Goal: Task Accomplishment & Management: Manage account settings

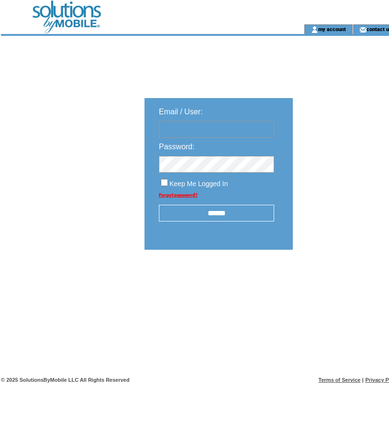
type input "**********"
click at [229, 217] on input "******" at bounding box center [216, 213] width 115 height 17
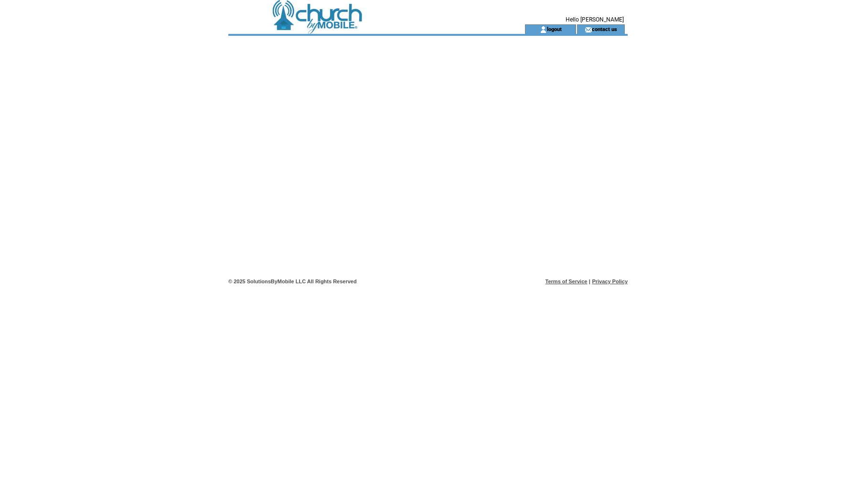
click at [343, 26] on td at bounding box center [359, 29] width 262 height 10
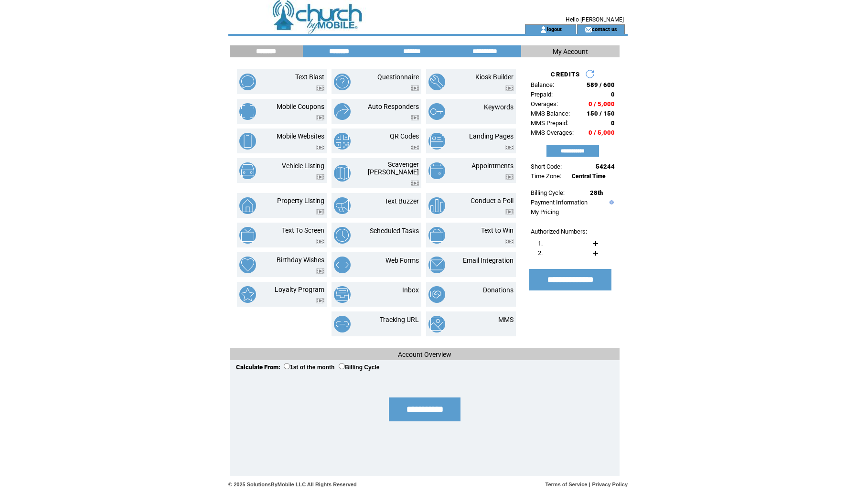
click at [349, 52] on input "********" at bounding box center [339, 51] width 72 height 8
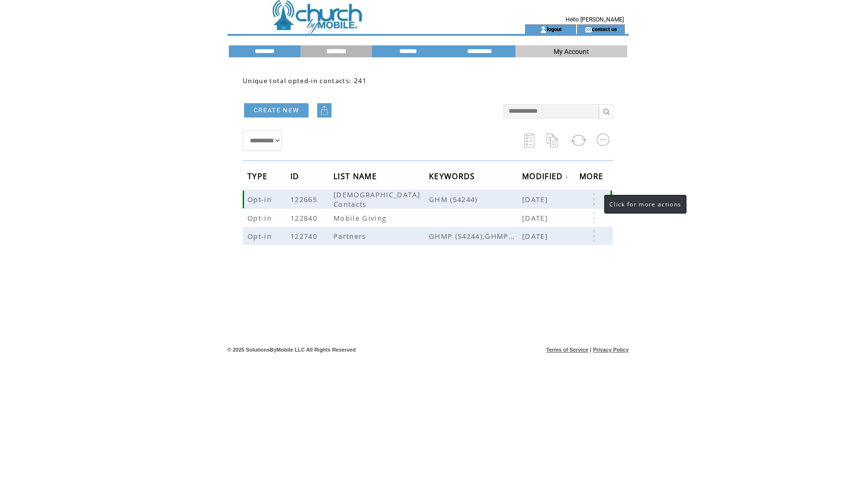
click at [595, 196] on link at bounding box center [594, 199] width 29 height 12
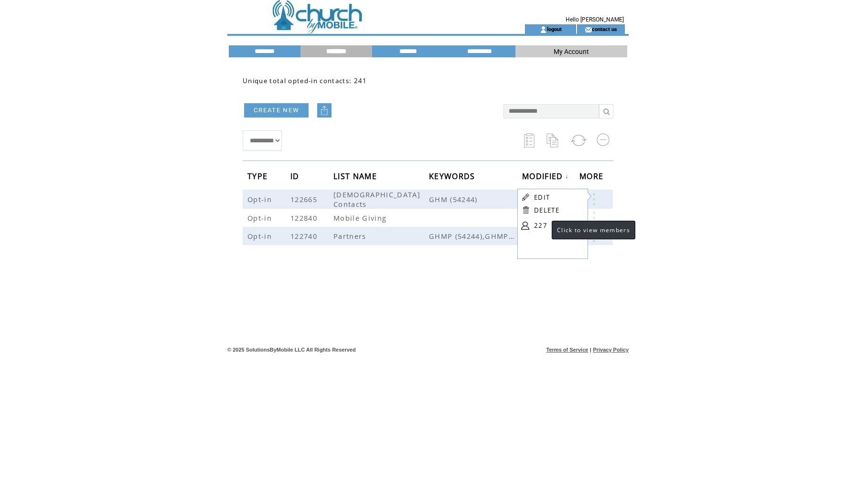
click at [542, 226] on link "227" at bounding box center [558, 225] width 48 height 14
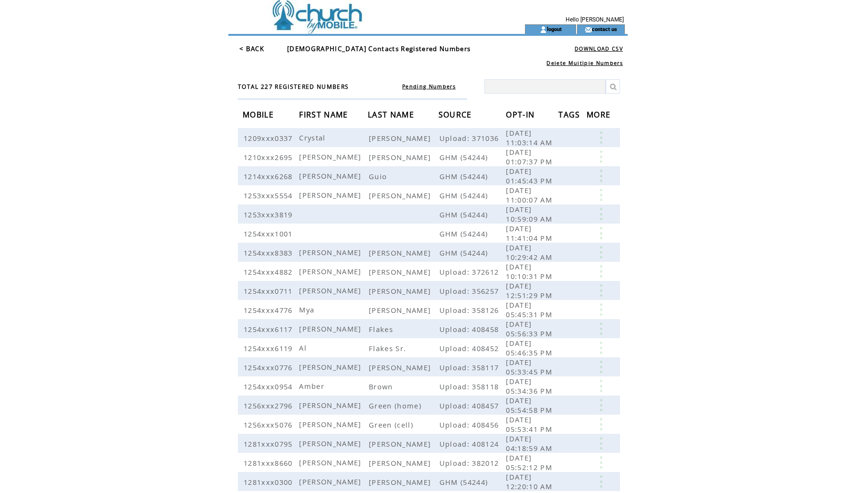
click at [333, 112] on span "FIRST NAME" at bounding box center [324, 116] width 51 height 18
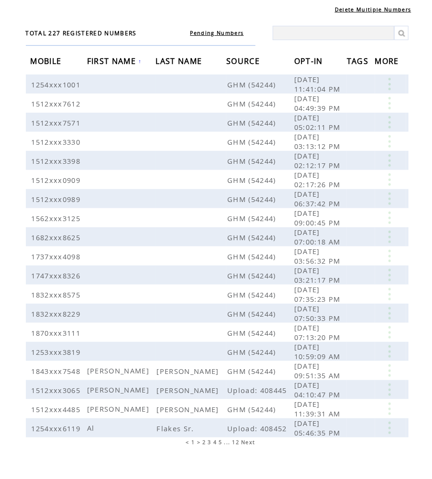
scroll to position [64, 0]
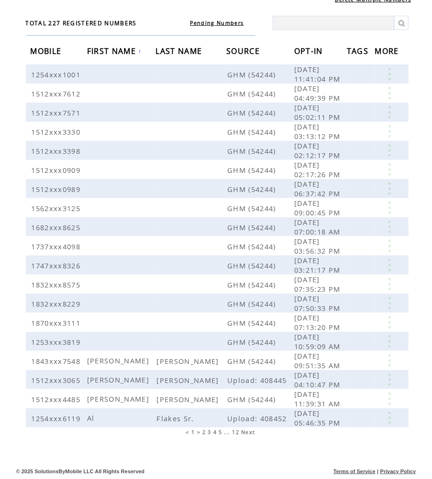
click at [253, 448] on td at bounding box center [215, 454] width 399 height 21
click at [250, 433] on span "Next" at bounding box center [248, 432] width 14 height 7
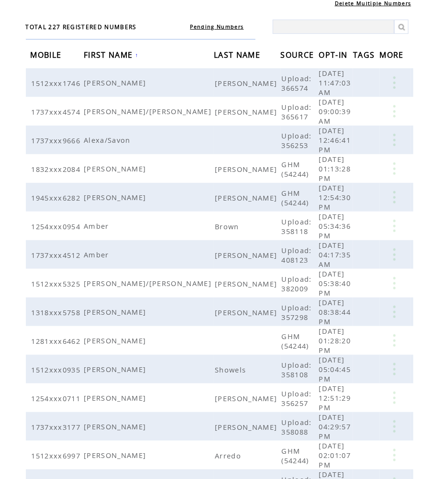
scroll to position [64, 0]
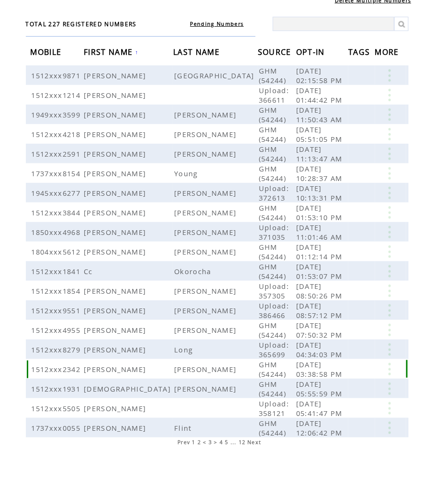
scroll to position [64, 0]
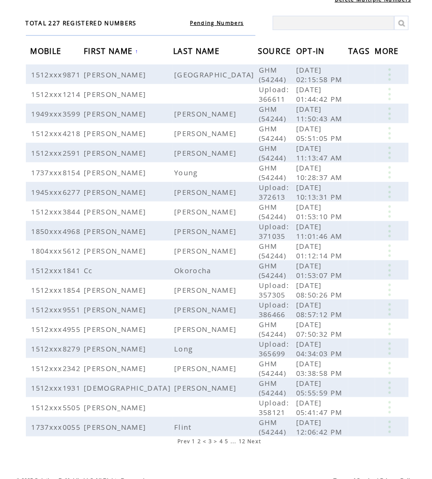
click at [254, 453] on td at bounding box center [215, 463] width 399 height 21
click at [254, 438] on span "Next" at bounding box center [254, 441] width 14 height 7
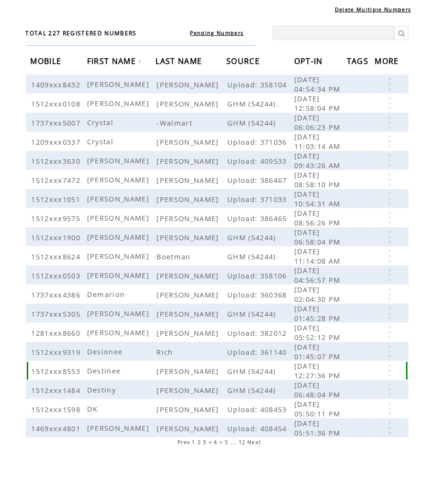
scroll to position [64, 0]
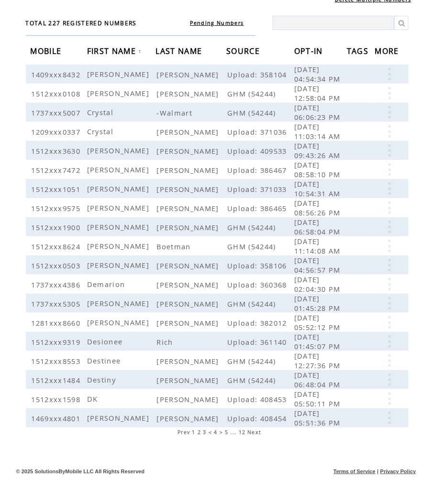
click at [256, 433] on span "Next" at bounding box center [254, 432] width 14 height 7
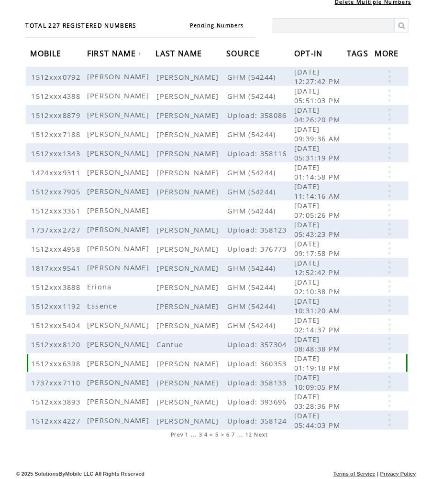
scroll to position [64, 0]
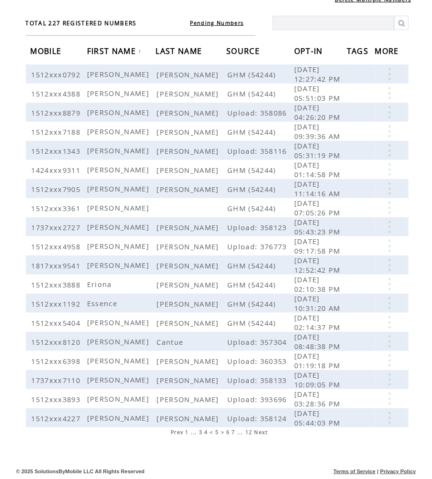
click at [261, 432] on span "Next" at bounding box center [261, 432] width 14 height 7
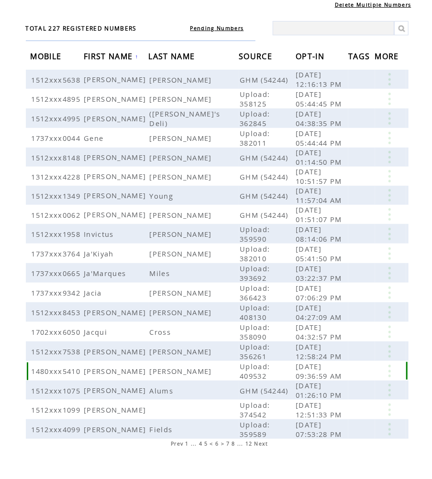
scroll to position [64, 0]
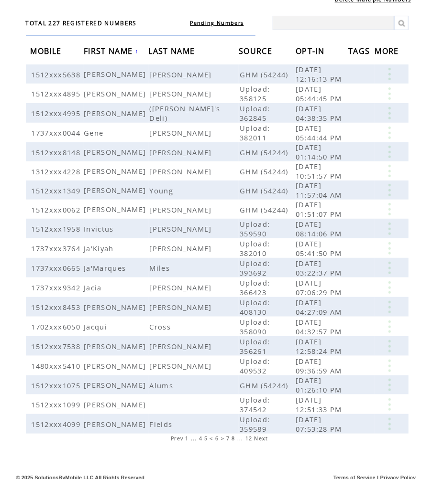
click at [382, 36] on table "TOTAL 227 REGISTERED NUMBERS Pending Numbers" at bounding box center [217, 25] width 382 height 32
click at [389, 93] on link at bounding box center [389, 93] width 29 height 12
click at [416, 50] on td at bounding box center [416, 204] width 0 height 536
click at [389, 93] on link at bounding box center [389, 93] width 29 height 12
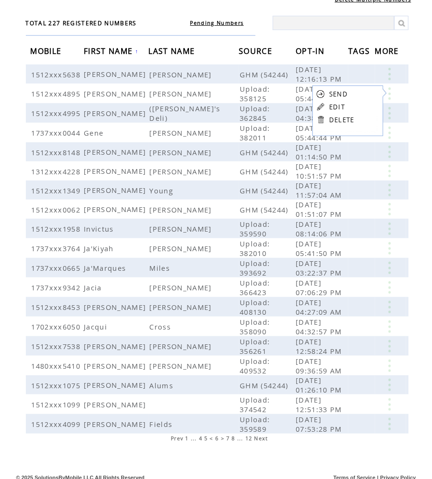
click at [360, 119] on form "SEND EDIT DELETE" at bounding box center [349, 107] width 75 height 43
click at [389, 96] on link at bounding box center [389, 93] width 29 height 12
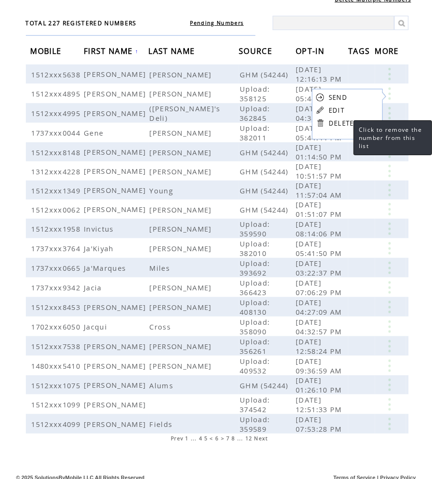
click at [344, 122] on link "DELETE" at bounding box center [340, 123] width 25 height 9
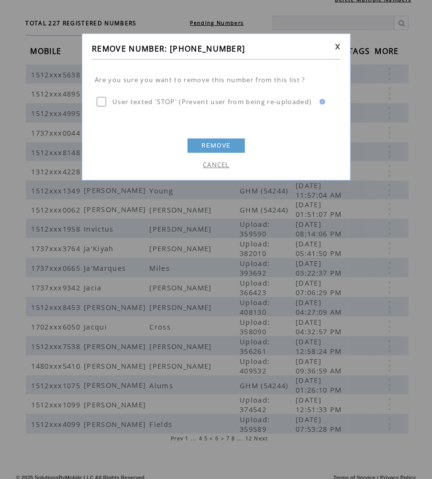
click at [221, 145] on link "REMOVE" at bounding box center [215, 146] width 57 height 14
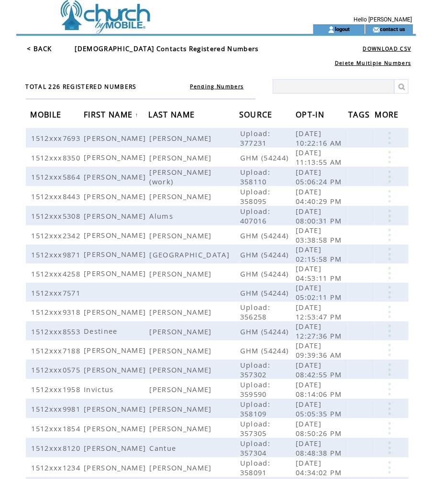
click at [135, 117] on span "FIRST NAME" at bounding box center [109, 116] width 51 height 18
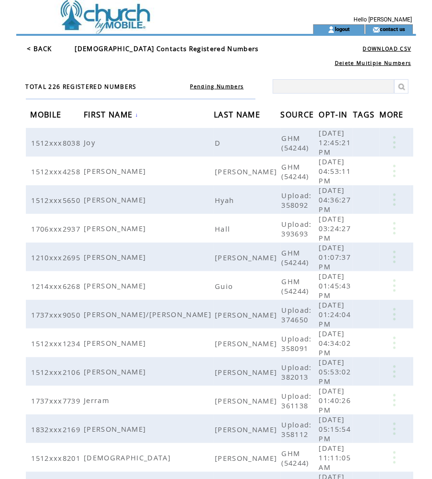
click at [135, 116] on span "FIRST NAME" at bounding box center [109, 116] width 51 height 18
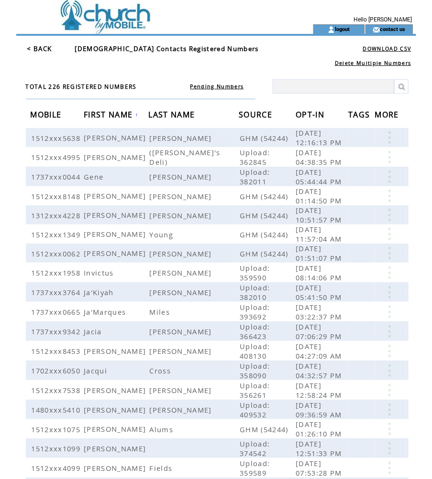
click at [389, 388] on link at bounding box center [389, 390] width 29 height 12
click at [412, 387] on div "TOTAL 226 REGISTERED NUMBERS Pending Numbers MOBILE FIRST NAME ↑ LAST NAME SOUR…" at bounding box center [219, 284] width 392 height 425
click at [389, 385] on link at bounding box center [389, 390] width 29 height 12
click at [332, 396] on link "EDIT" at bounding box center [337, 399] width 16 height 9
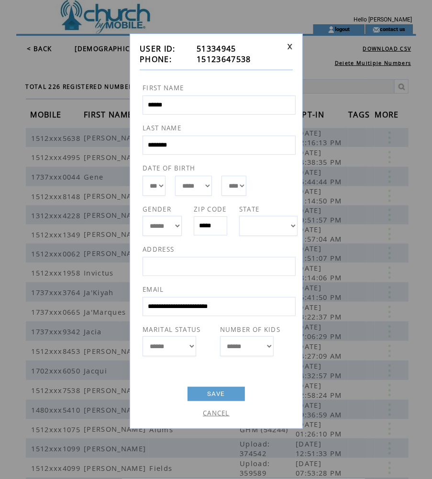
click at [243, 60] on span "15123647538" at bounding box center [223, 59] width 54 height 11
click at [255, 60] on td "15123647538" at bounding box center [239, 59] width 87 height 11
click at [250, 60] on span "15123647538" at bounding box center [223, 59] width 54 height 11
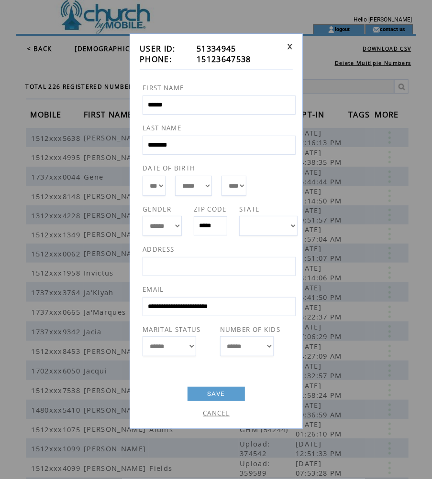
click at [250, 60] on span "15123647538" at bounding box center [223, 59] width 54 height 11
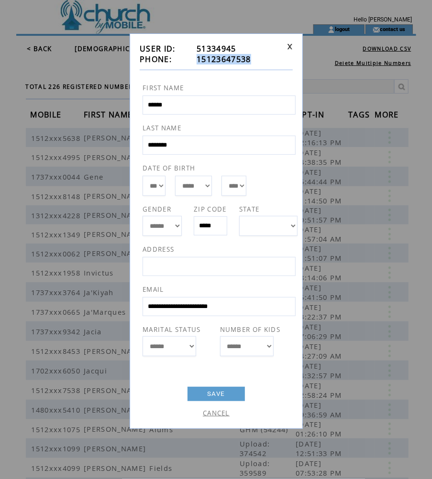
click at [250, 60] on span "15123647538" at bounding box center [223, 59] width 54 height 11
click at [239, 60] on span "15123647538" at bounding box center [223, 59] width 54 height 11
click at [199, 101] on input "******" at bounding box center [218, 105] width 153 height 19
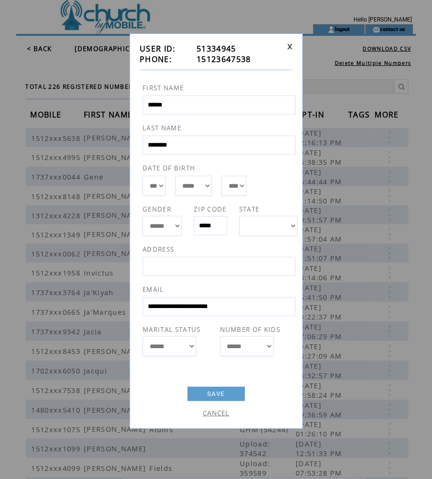
click at [199, 142] on input "********" at bounding box center [218, 145] width 153 height 19
click at [290, 46] on link at bounding box center [290, 46] width 6 height 6
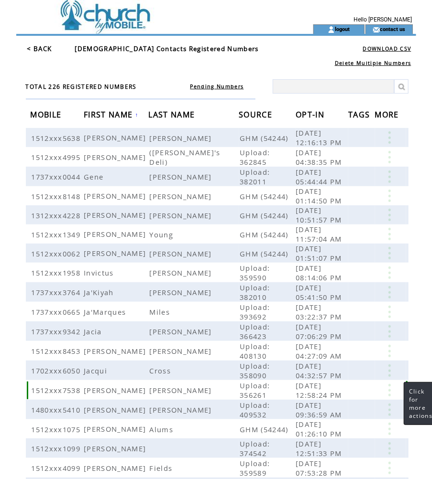
click at [390, 387] on link at bounding box center [389, 390] width 29 height 12
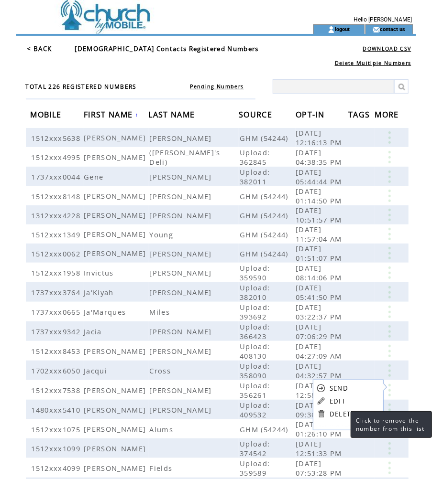
click at [341, 414] on link "DELETE" at bounding box center [341, 414] width 25 height 9
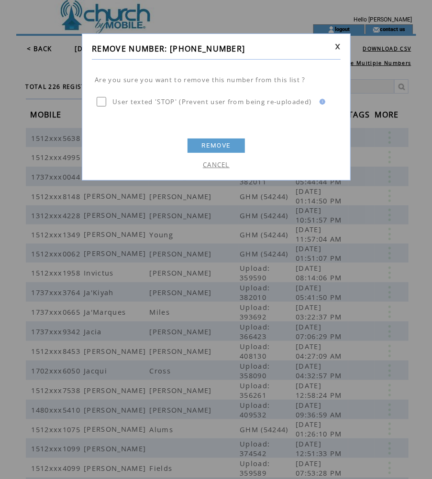
click at [236, 147] on link "REMOVE" at bounding box center [215, 146] width 57 height 14
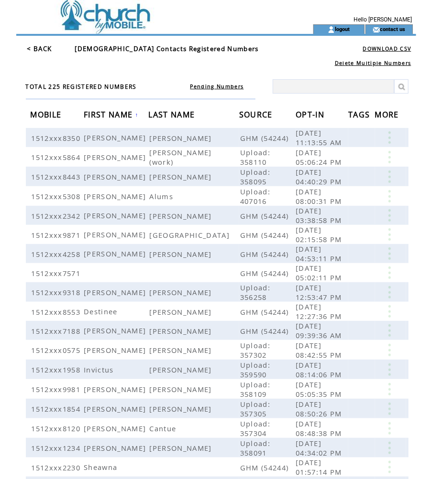
click at [46, 48] on link "< BACK" at bounding box center [39, 48] width 25 height 9
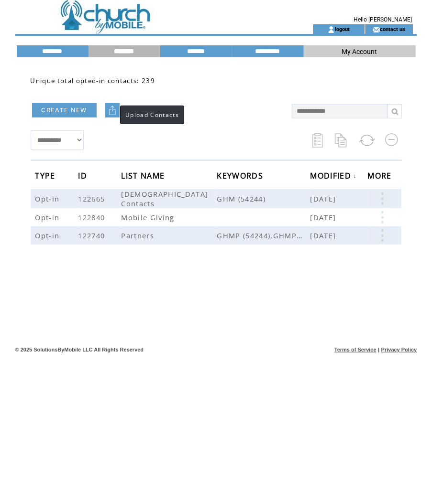
click at [110, 114] on img at bounding box center [113, 111] width 10 height 10
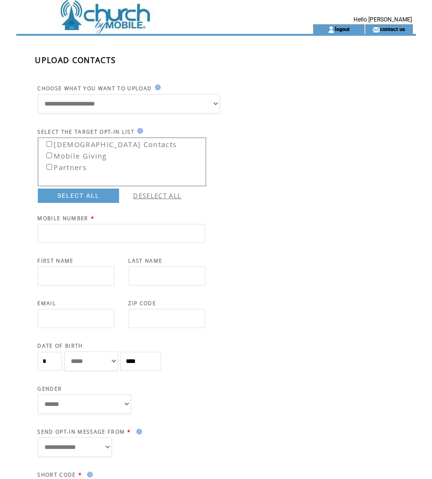
click at [76, 229] on input "text" at bounding box center [121, 233] width 167 height 19
type input "**********"
click at [73, 281] on input "text" at bounding box center [76, 276] width 76 height 19
type input "******"
type input "********"
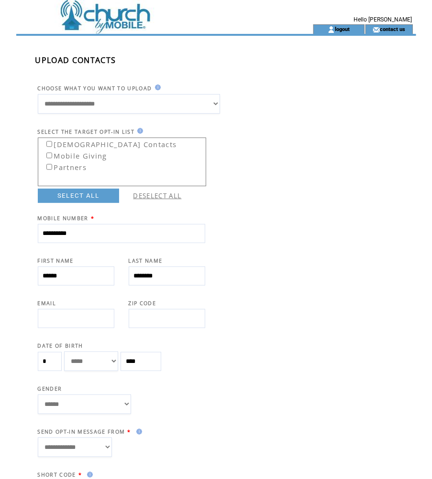
click at [103, 316] on input "text" at bounding box center [76, 318] width 76 height 19
paste input "**********"
type input "**********"
click at [125, 406] on select "****** **** ******" at bounding box center [84, 405] width 93 height 20
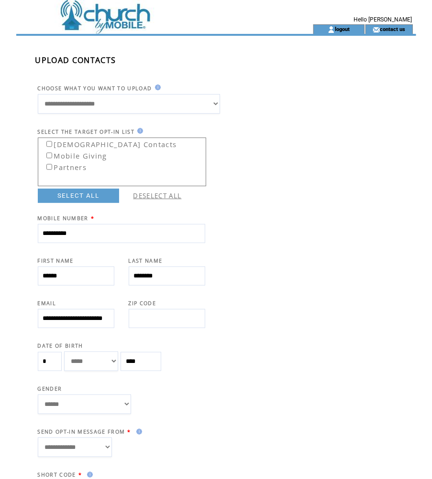
scroll to position [0, 0]
select select "*"
click at [38, 397] on select "****** **** ******" at bounding box center [84, 405] width 93 height 20
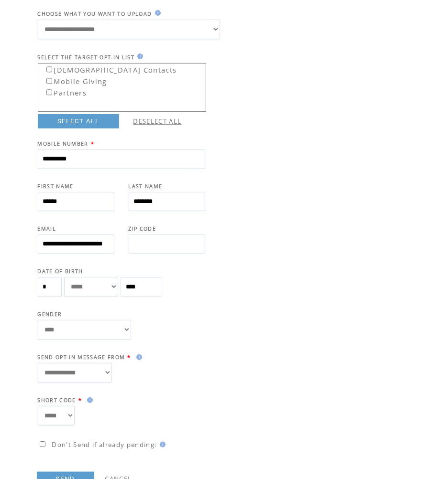
scroll to position [105, 0]
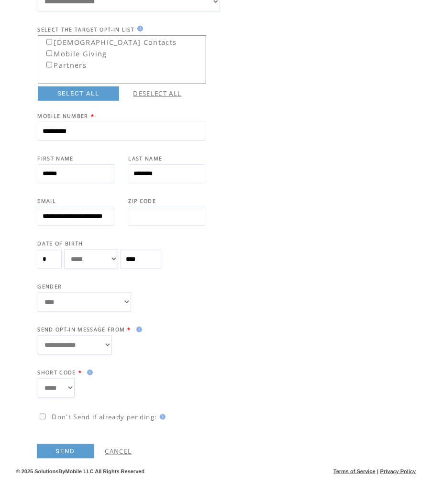
click at [107, 347] on select "**********" at bounding box center [75, 345] width 74 height 20
select select "******"
click at [38, 335] on select "**********" at bounding box center [75, 345] width 74 height 20
click at [77, 451] on link "SEND" at bounding box center [65, 451] width 57 height 14
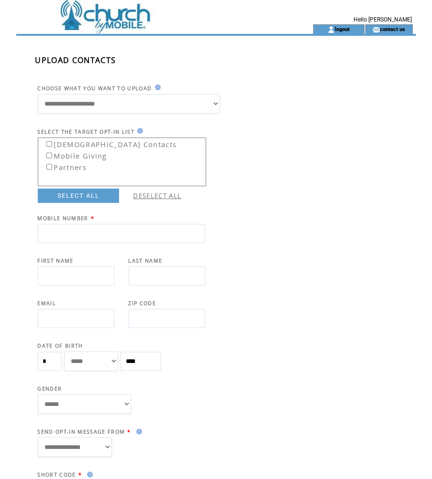
click at [127, 19] on td at bounding box center [147, 12] width 262 height 24
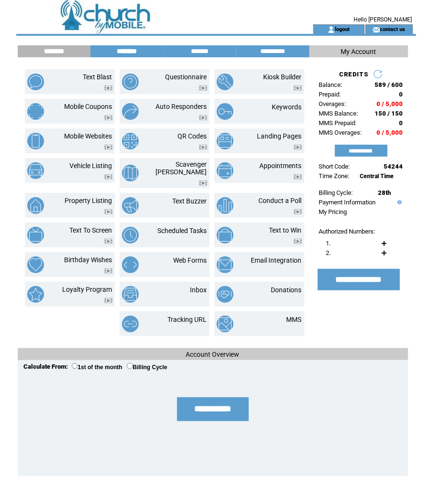
click at [122, 50] on input "********" at bounding box center [127, 51] width 72 height 8
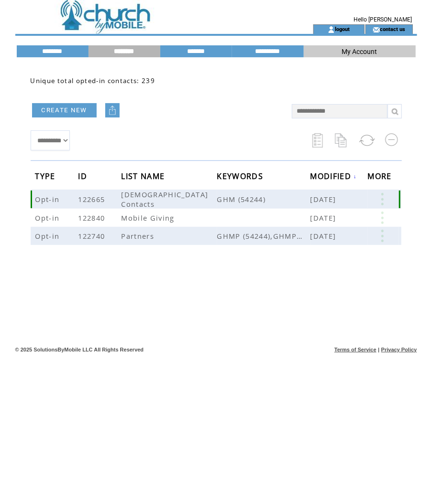
click at [384, 194] on link at bounding box center [381, 199] width 29 height 12
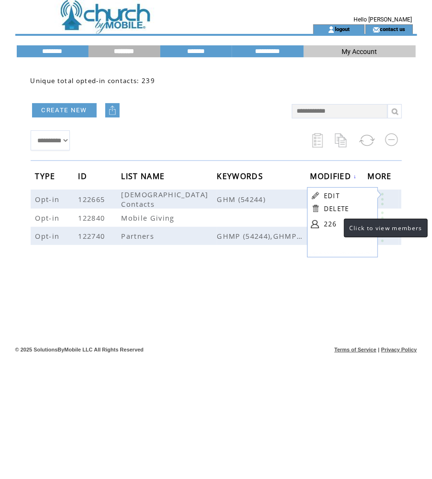
click at [334, 225] on link "226" at bounding box center [348, 224] width 48 height 14
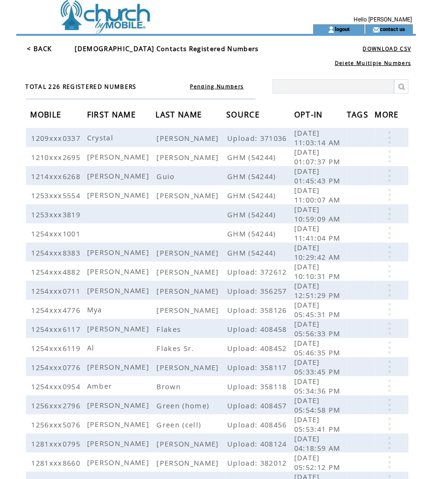
click at [124, 114] on span "FIRST NAME" at bounding box center [112, 116] width 51 height 18
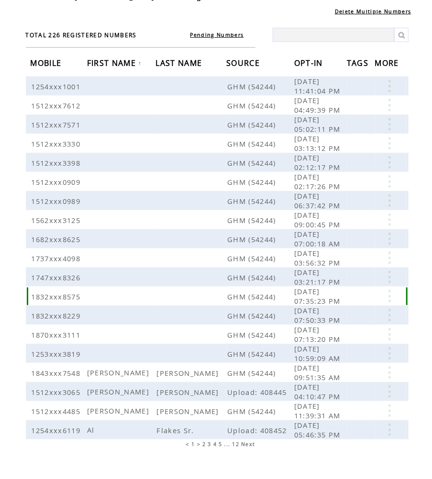
scroll to position [64, 0]
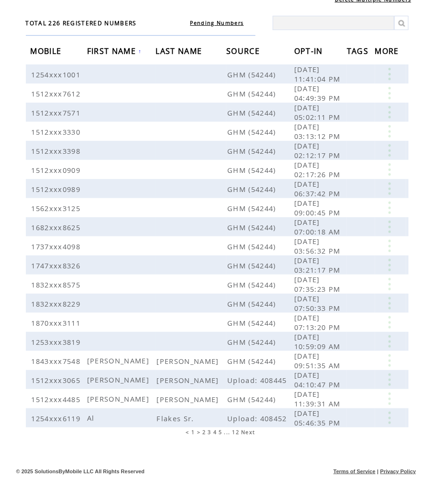
click at [248, 432] on span "Next" at bounding box center [248, 432] width 14 height 7
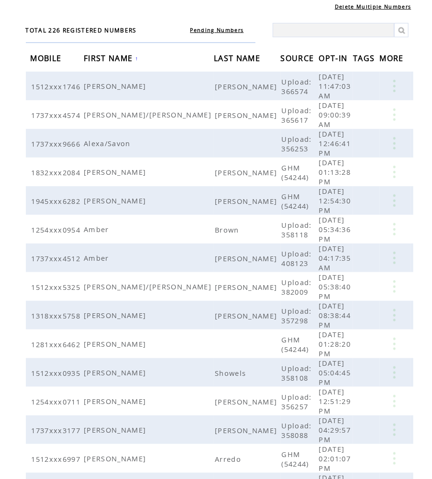
scroll to position [64, 0]
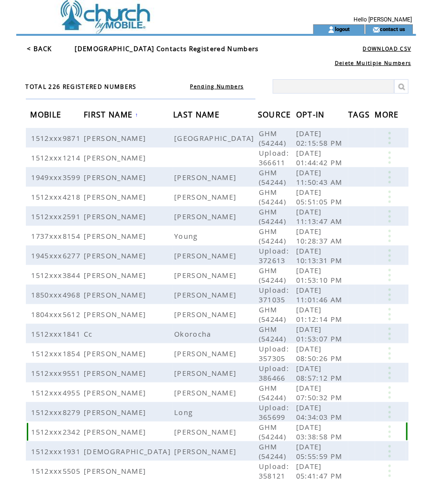
scroll to position [64, 0]
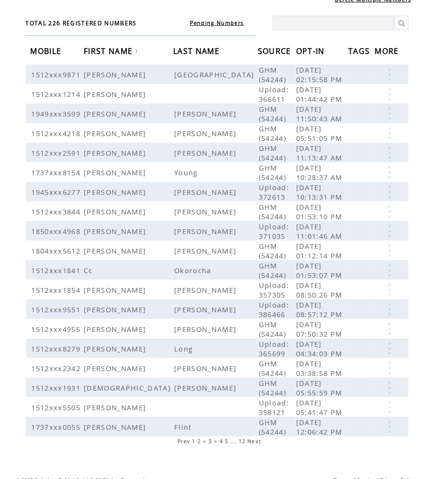
click at [256, 438] on span "Next" at bounding box center [254, 441] width 14 height 7
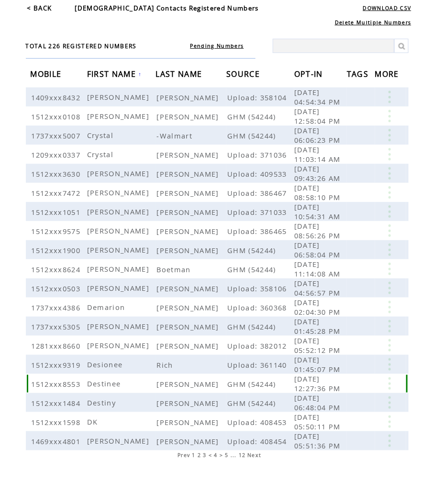
scroll to position [64, 0]
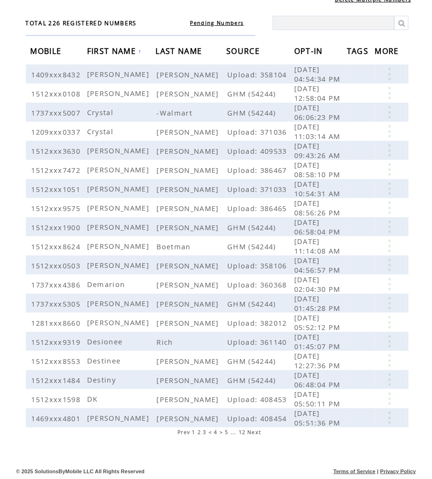
click at [255, 432] on span "Next" at bounding box center [254, 432] width 14 height 7
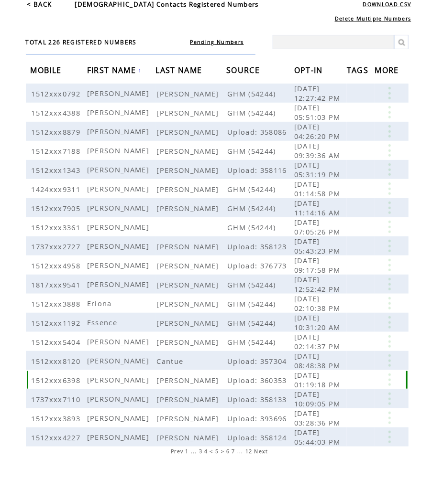
scroll to position [64, 0]
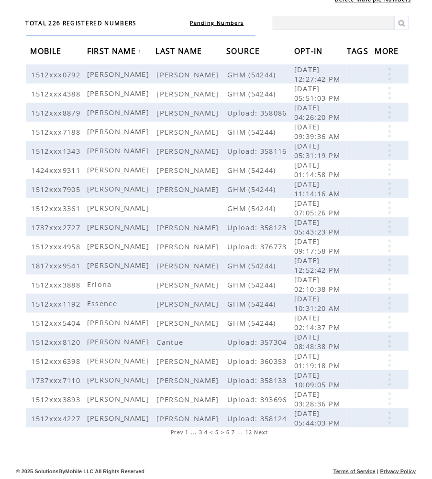
click at [260, 447] on td at bounding box center [215, 454] width 399 height 21
click at [261, 432] on span "Next" at bounding box center [261, 432] width 14 height 7
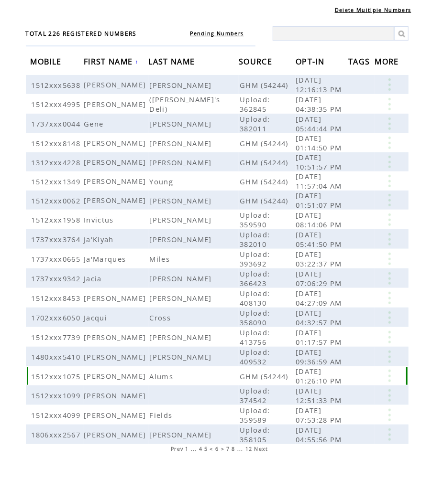
scroll to position [54, 0]
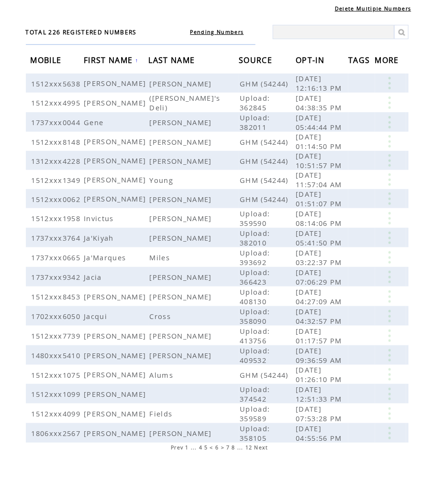
click at [275, 460] on td at bounding box center [215, 470] width 399 height 21
click at [263, 444] on span "Next" at bounding box center [261, 447] width 14 height 7
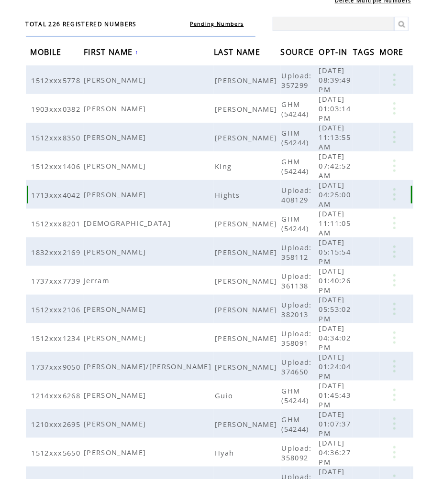
scroll to position [64, 0]
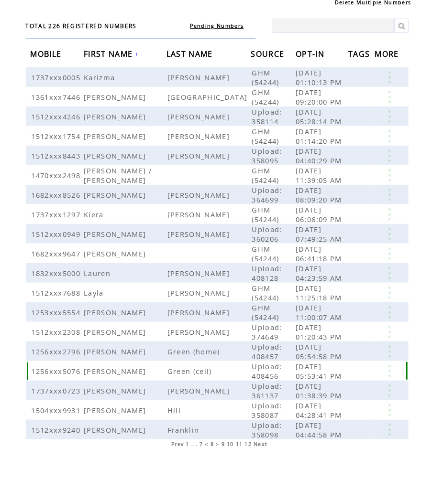
scroll to position [63, 0]
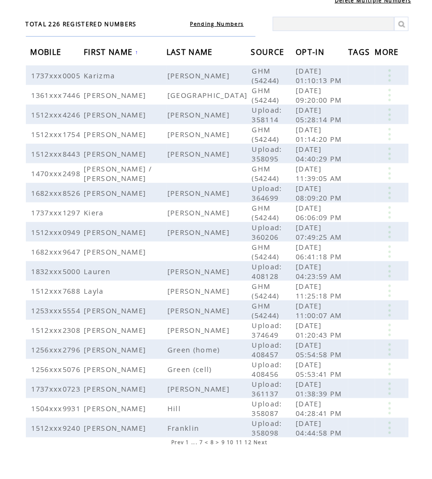
click at [249, 454] on td at bounding box center [215, 464] width 399 height 21
click at [263, 439] on span "Next" at bounding box center [260, 442] width 14 height 7
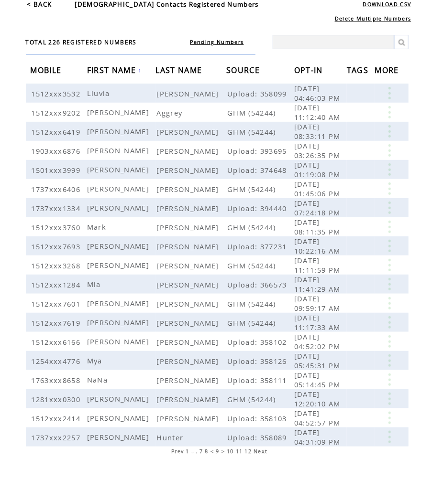
scroll to position [64, 0]
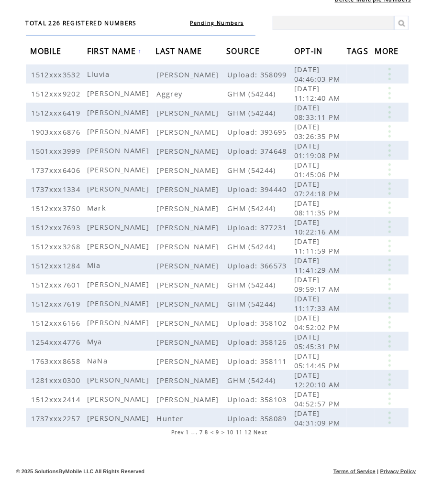
click at [250, 446] on td at bounding box center [215, 454] width 399 height 21
click at [262, 433] on span "Next" at bounding box center [260, 432] width 14 height 7
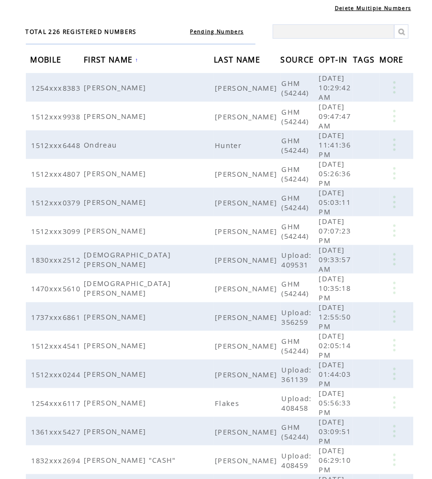
scroll to position [64, 0]
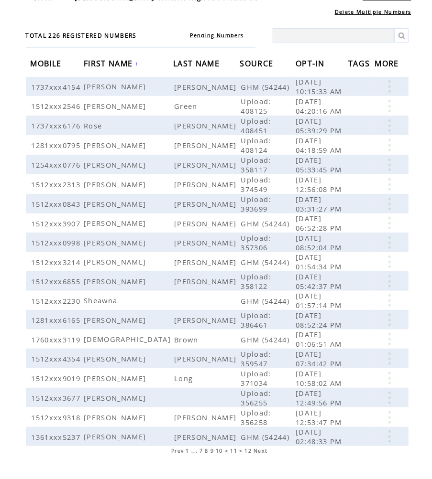
scroll to position [64, 0]
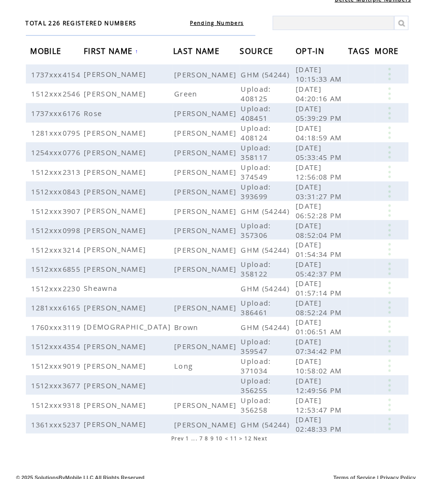
click at [274, 451] on td at bounding box center [215, 461] width 399 height 21
click at [262, 435] on span "Next" at bounding box center [260, 438] width 14 height 7
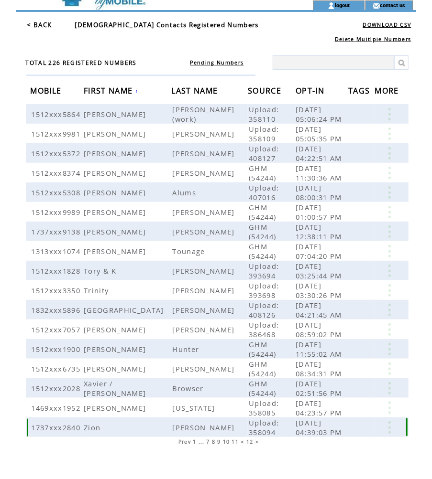
scroll to position [25, 0]
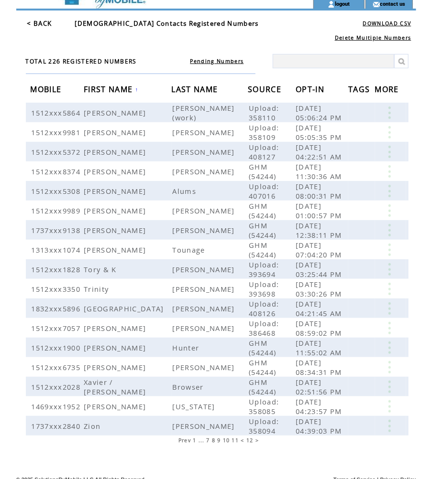
click at [196, 437] on span "1" at bounding box center [194, 440] width 3 height 7
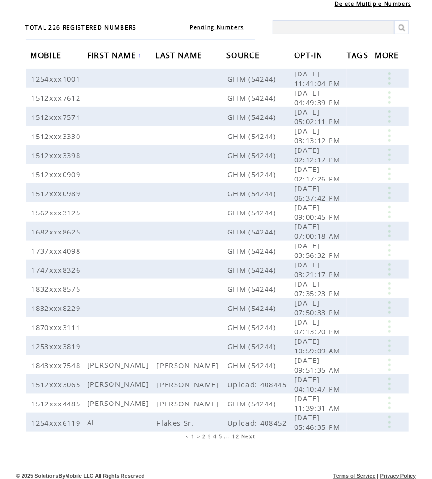
scroll to position [64, 0]
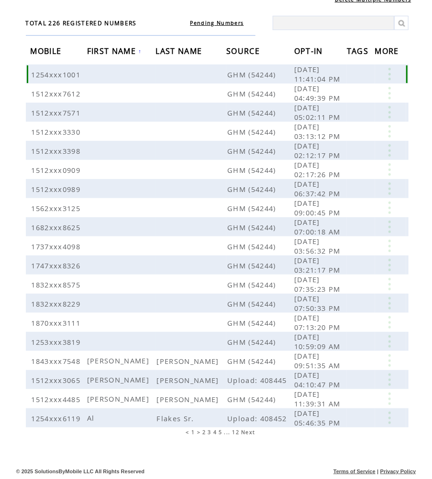
click at [76, 75] on span "1254xxx1001" at bounding box center [58, 75] width 52 height 10
